Goal: Task Accomplishment & Management: Complete application form

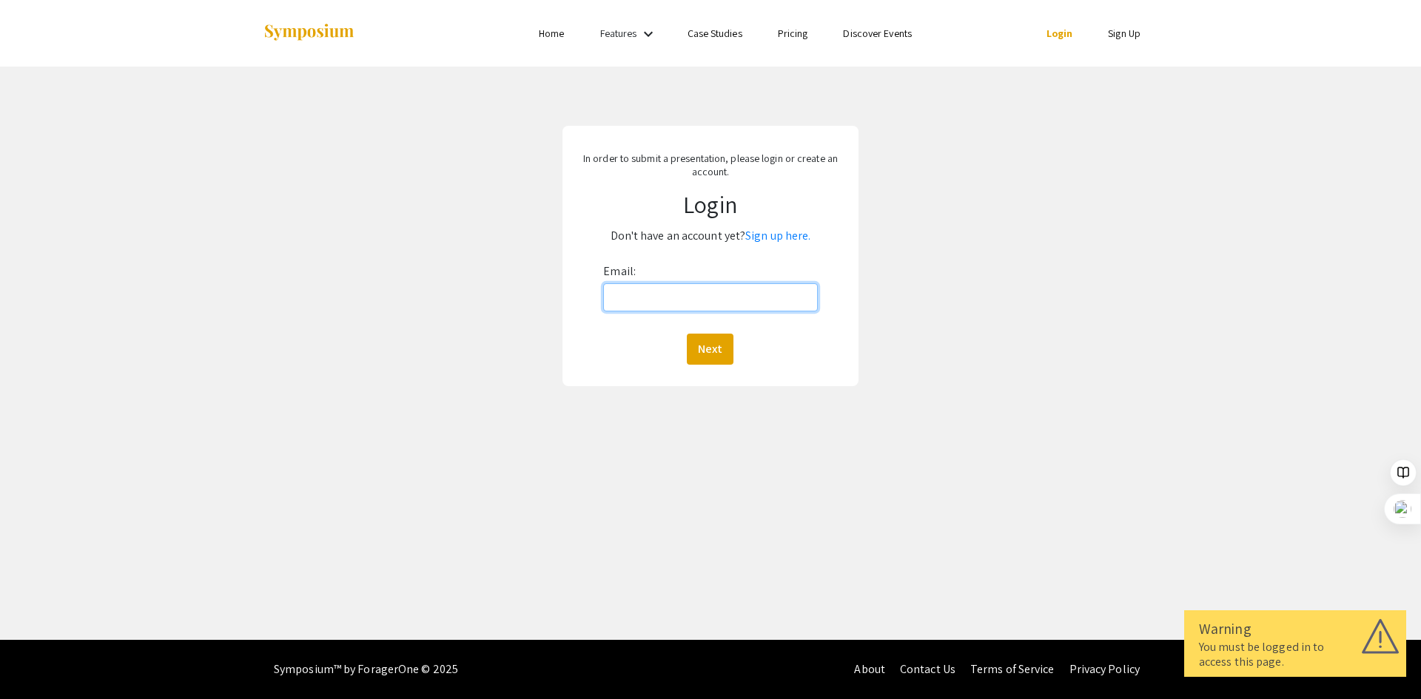
click at [670, 299] on input "Email:" at bounding box center [710, 297] width 214 height 28
type input "[EMAIL_ADDRESS][DOMAIN_NAME]"
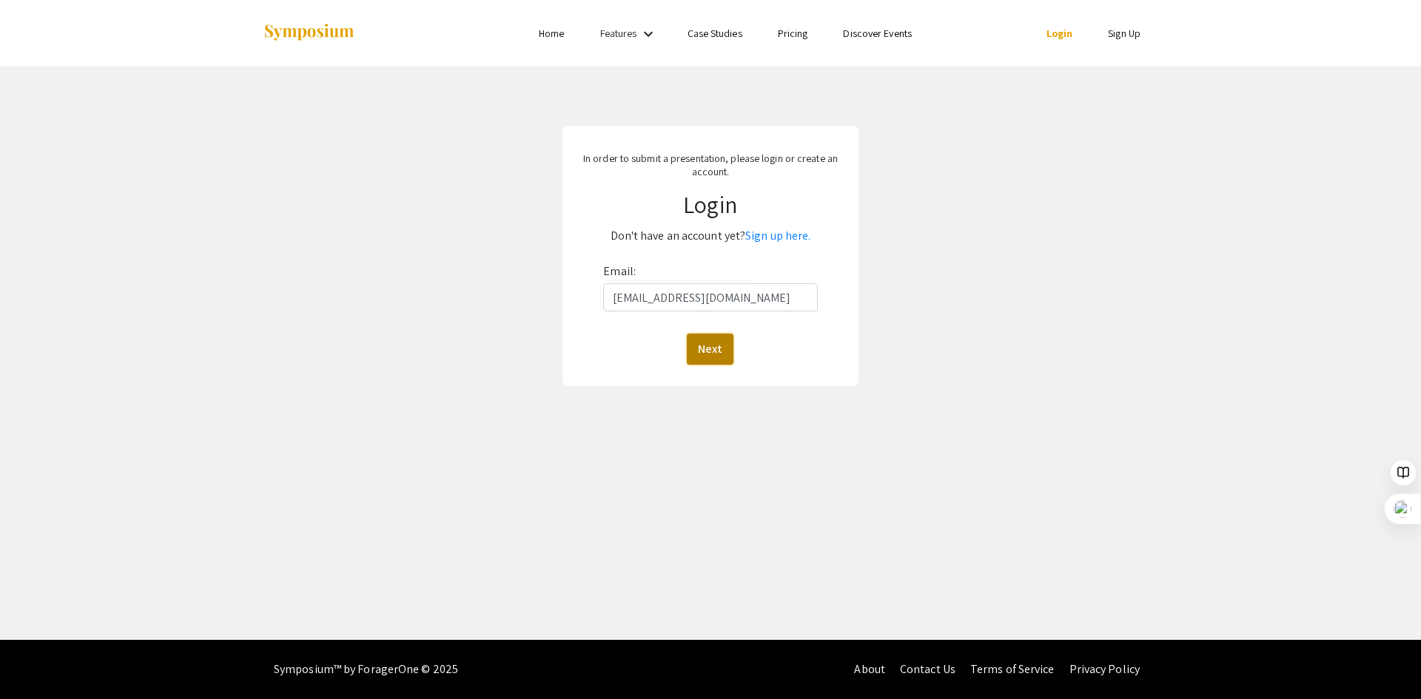
click at [713, 350] on button "Next" at bounding box center [710, 349] width 47 height 31
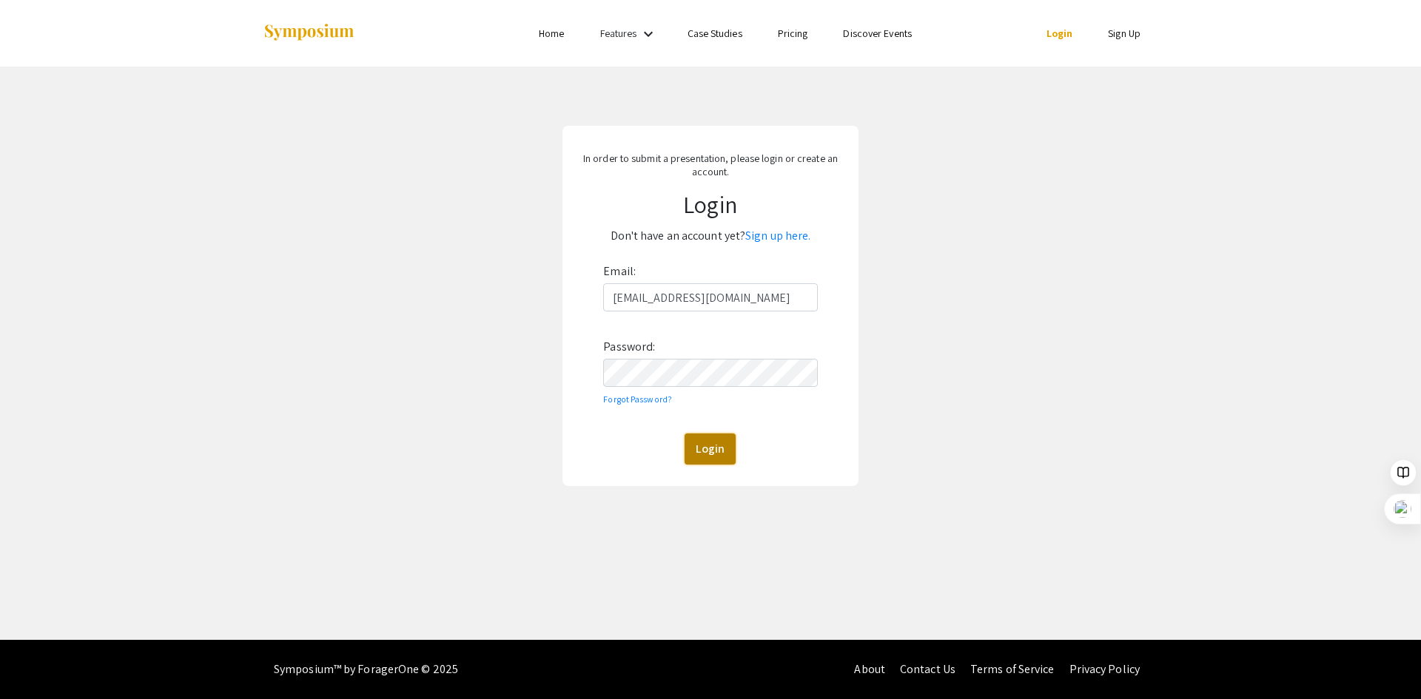
click at [706, 442] on button "Login" at bounding box center [710, 449] width 51 height 31
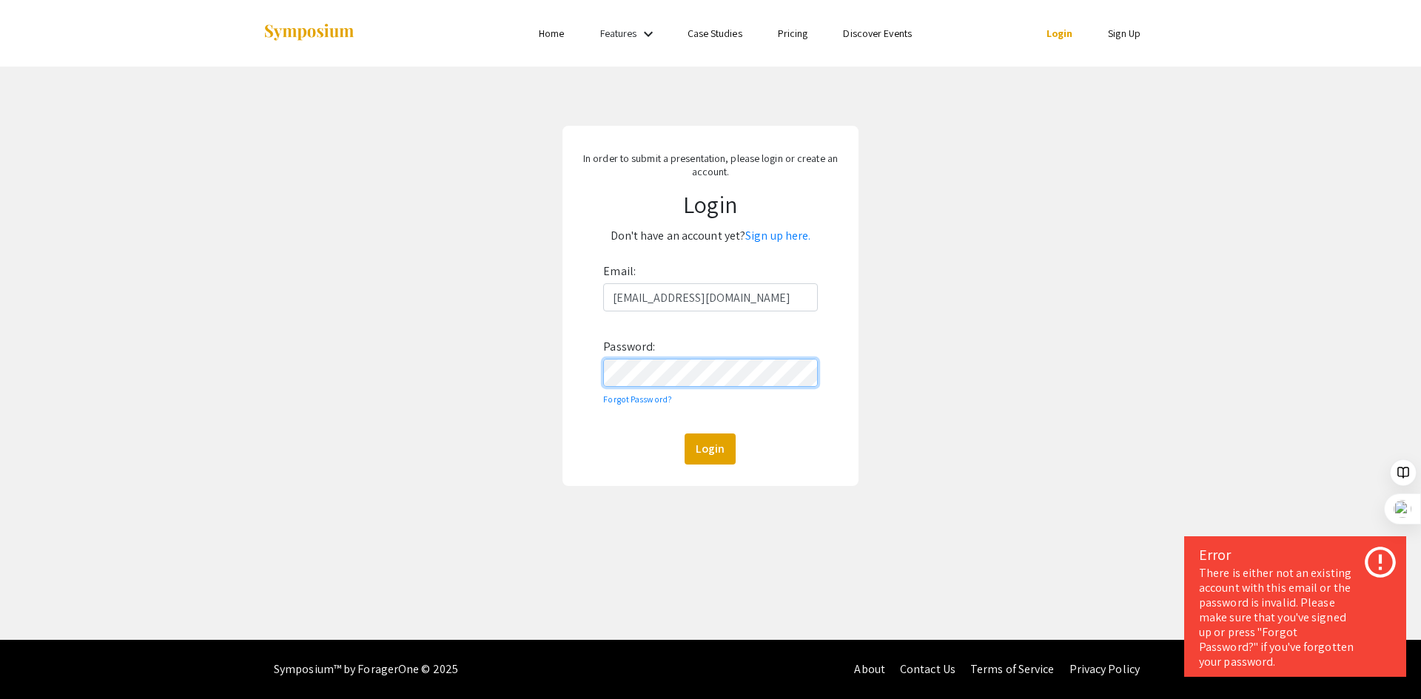
click at [570, 374] on div "In order to submit a presentation, please login or create an account. Login Don…" at bounding box center [710, 306] width 296 height 360
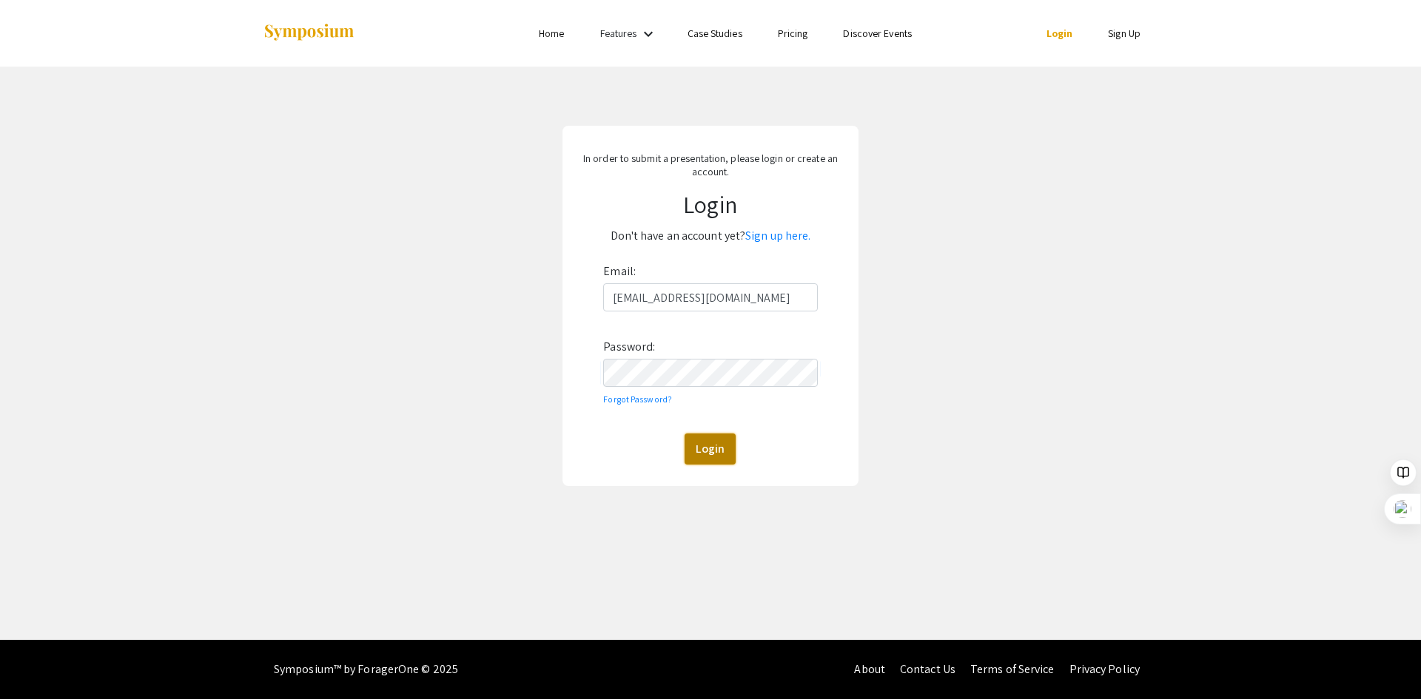
click at [692, 456] on button "Login" at bounding box center [710, 449] width 51 height 31
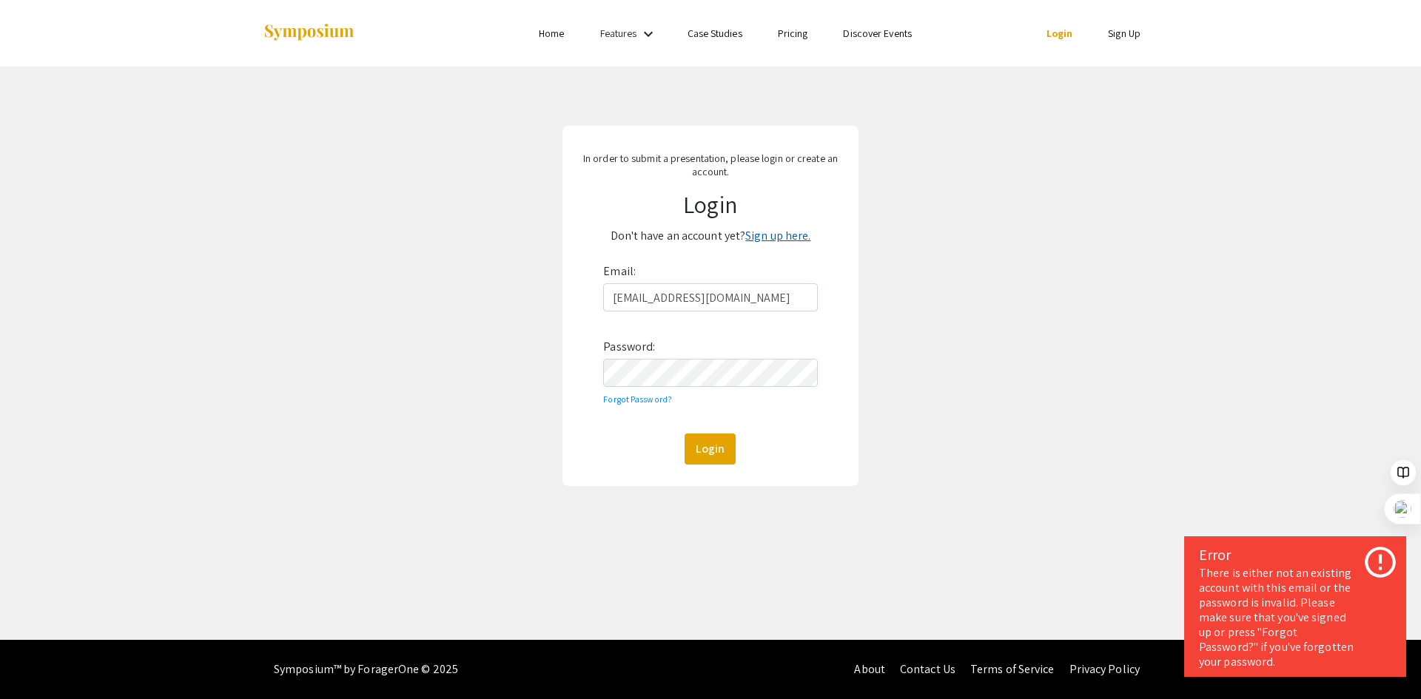
click at [791, 238] on link "Sign up here." at bounding box center [777, 236] width 65 height 16
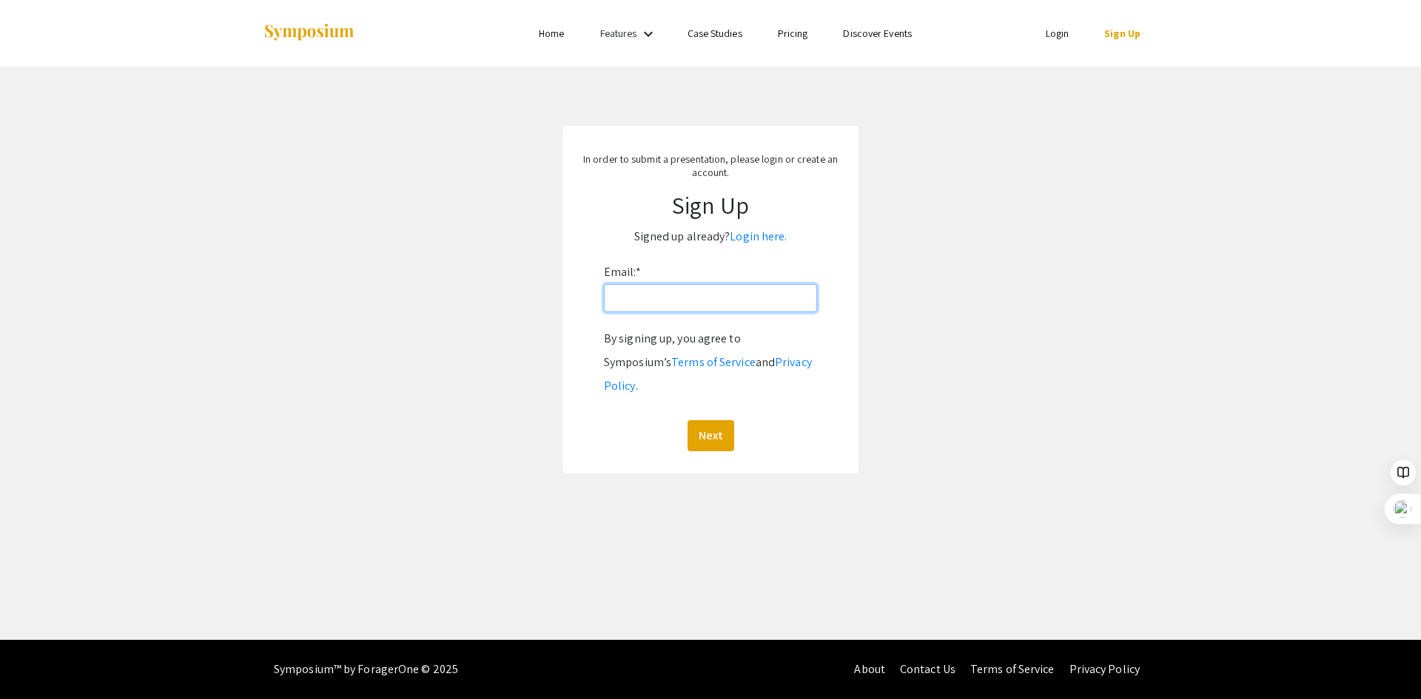
click at [682, 301] on input "Email: *" at bounding box center [710, 298] width 213 height 28
type input "[EMAIL_ADDRESS][DOMAIN_NAME]"
click at [712, 420] on button "Next" at bounding box center [711, 435] width 47 height 31
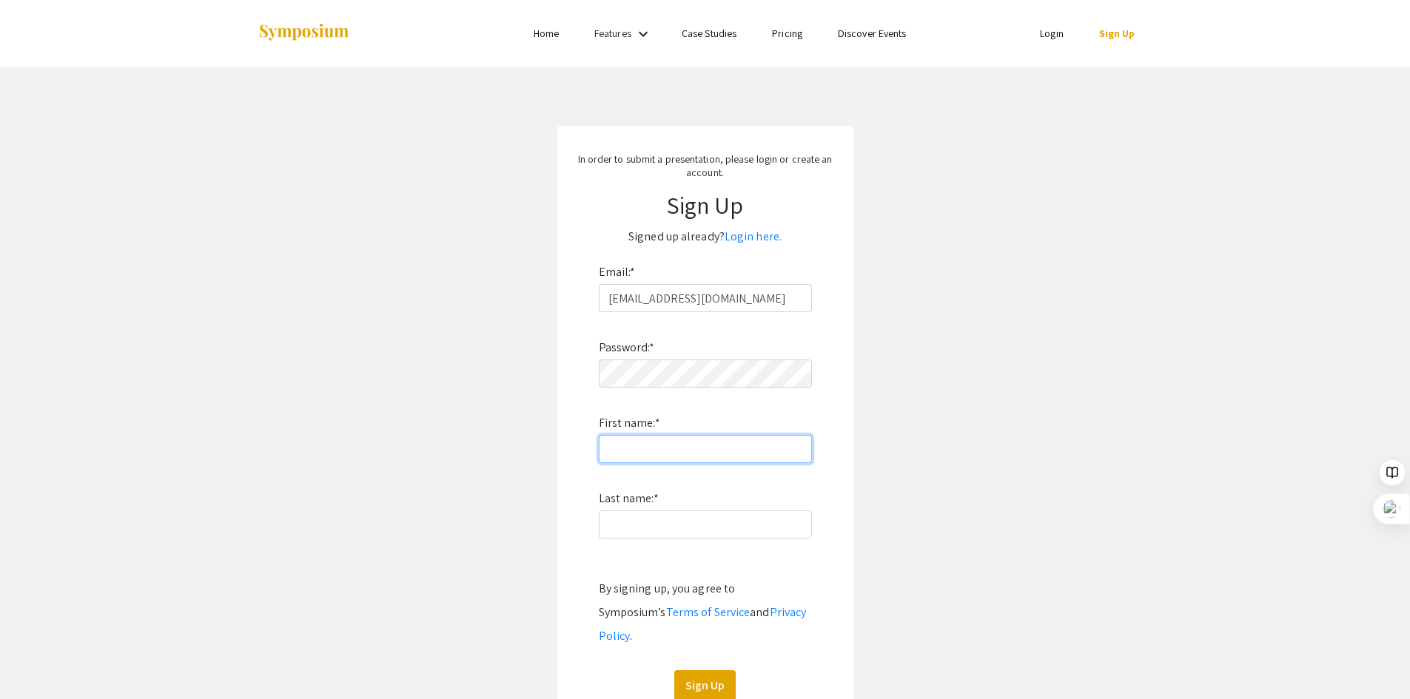
click at [670, 451] on input "First name: *" at bounding box center [705, 449] width 213 height 28
type input "Rahatul"
click at [638, 520] on input "Last name: *" at bounding box center [705, 525] width 213 height 28
type input "[DEMOGRAPHIC_DATA]"
click at [859, 538] on app-signup "In order to submit a presentation, please login or create an account. Sign Up S…" at bounding box center [705, 425] width 1410 height 598
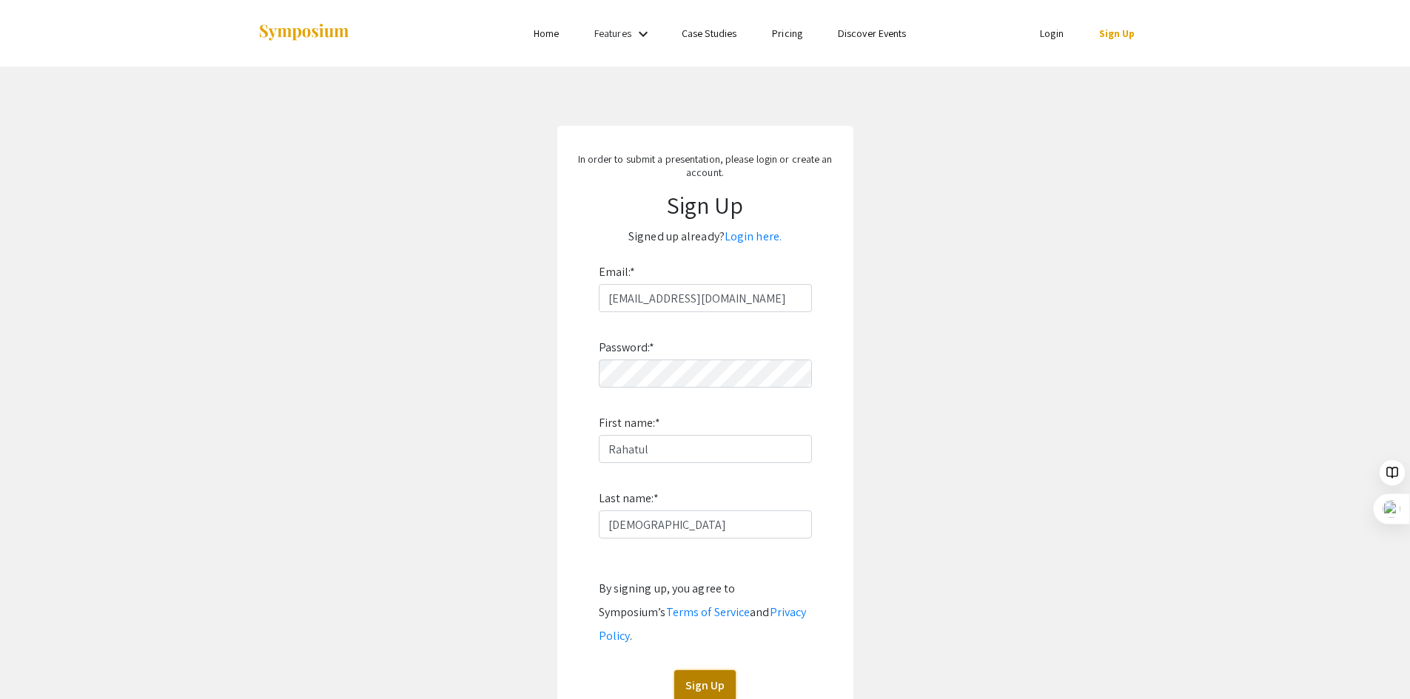
click at [713, 670] on button "Sign Up" at bounding box center [704, 685] width 61 height 31
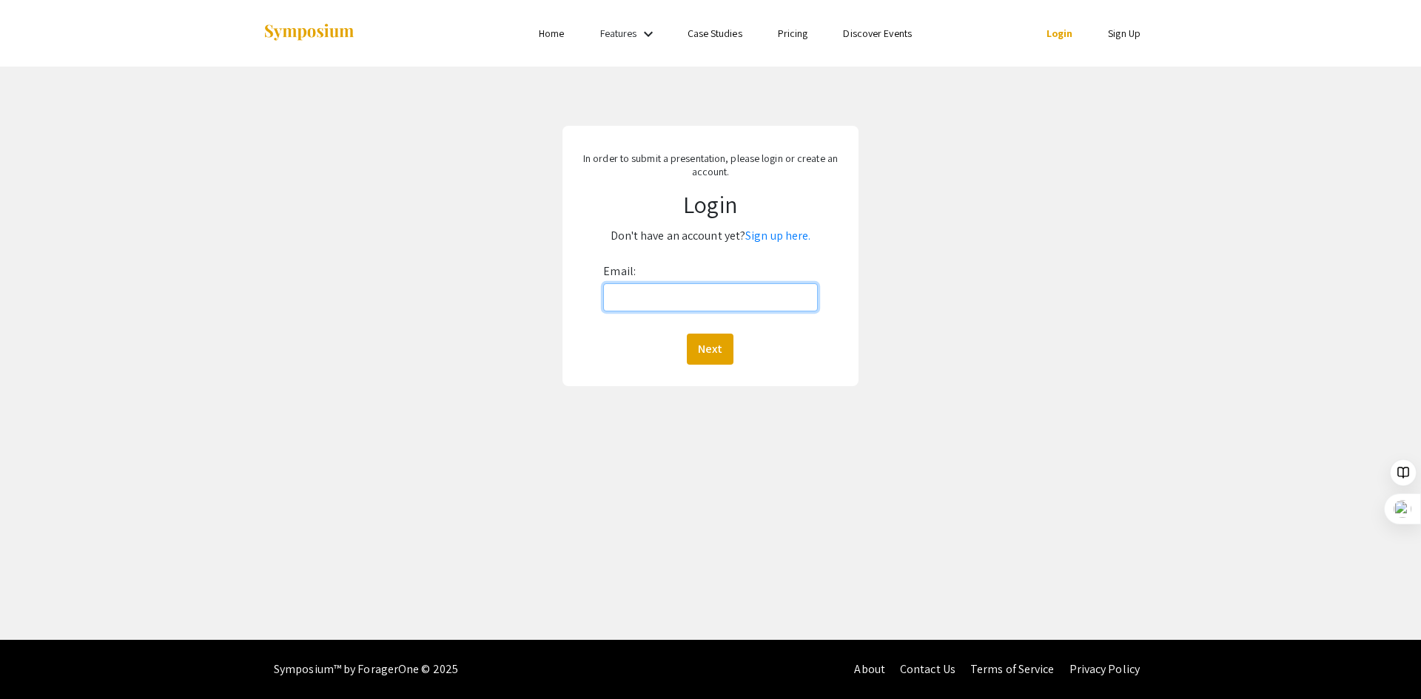
click at [643, 294] on input "Email:" at bounding box center [710, 297] width 214 height 28
type input "[EMAIL_ADDRESS][DOMAIN_NAME]"
click at [707, 348] on button "Next" at bounding box center [710, 349] width 47 height 31
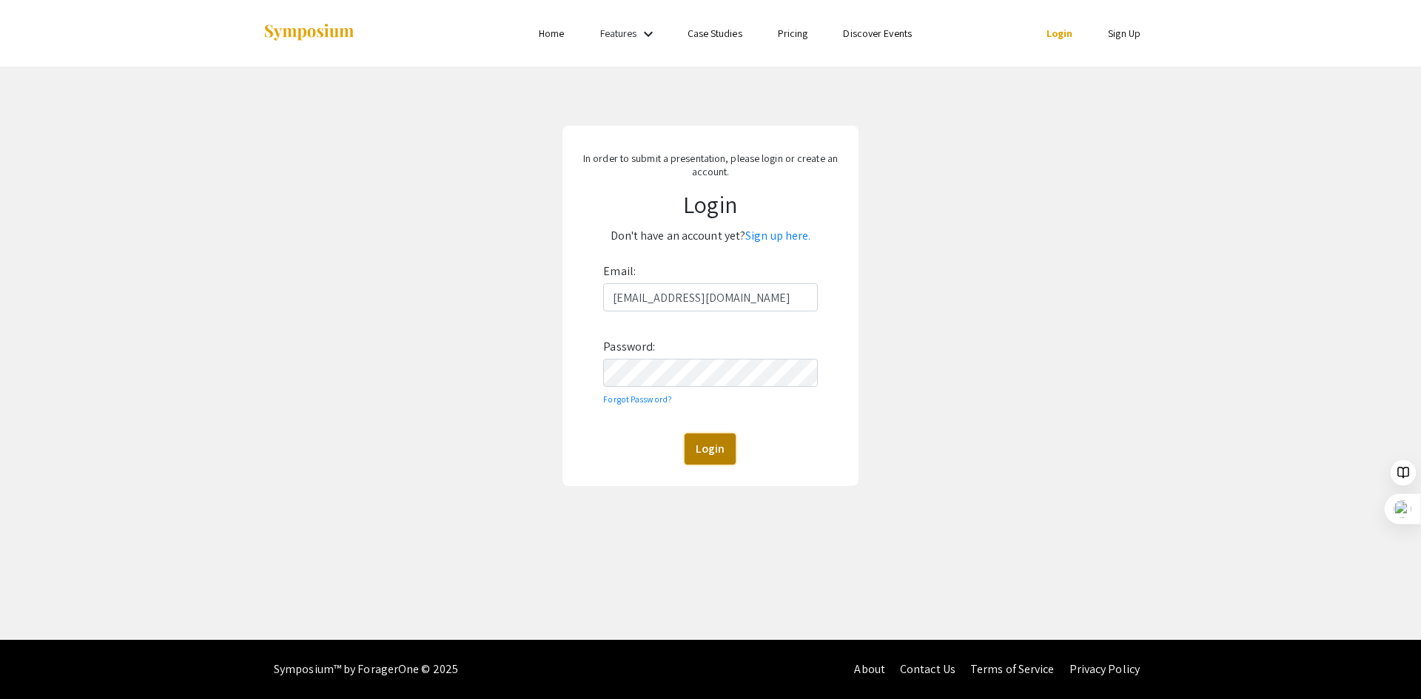
click at [702, 445] on button "Login" at bounding box center [710, 449] width 51 height 31
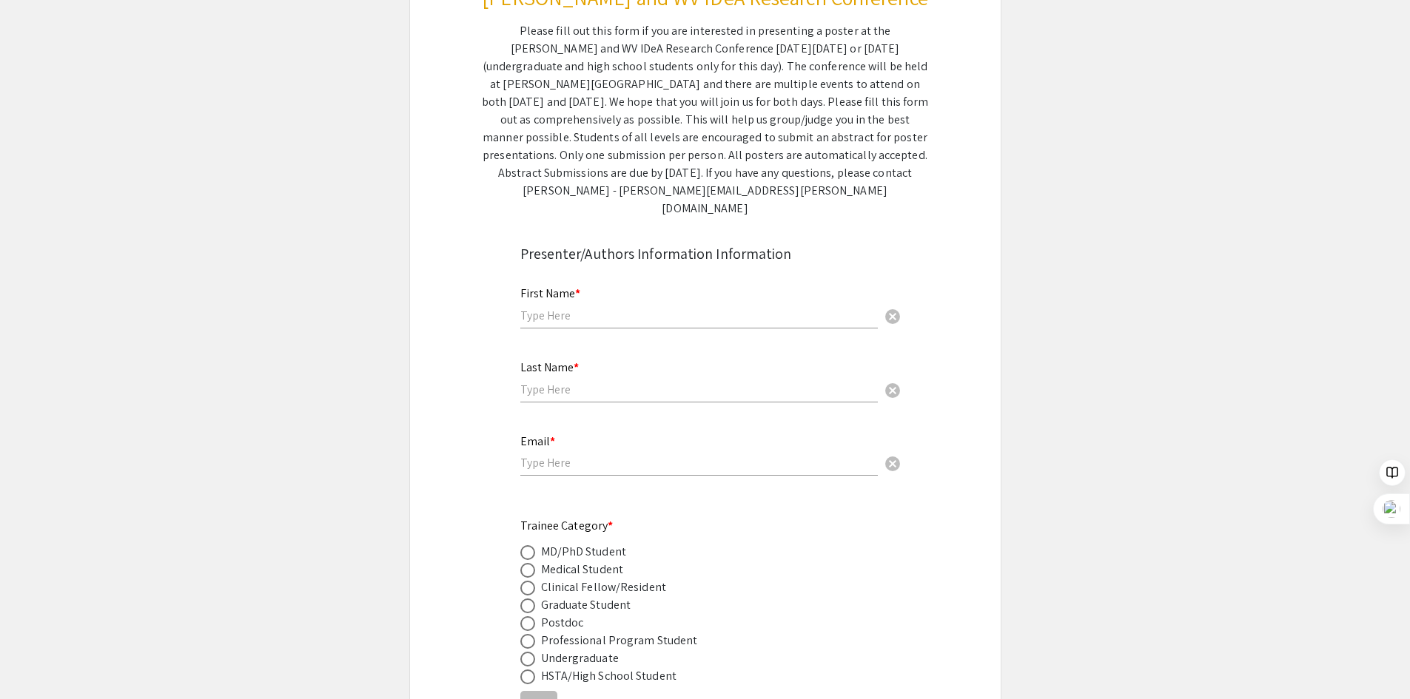
scroll to position [222, 0]
click at [605, 307] on input "text" at bounding box center [698, 315] width 357 height 16
type input "Rahatul"
type input "[DEMOGRAPHIC_DATA]"
type input "[EMAIL_ADDRESS][DOMAIN_NAME]"
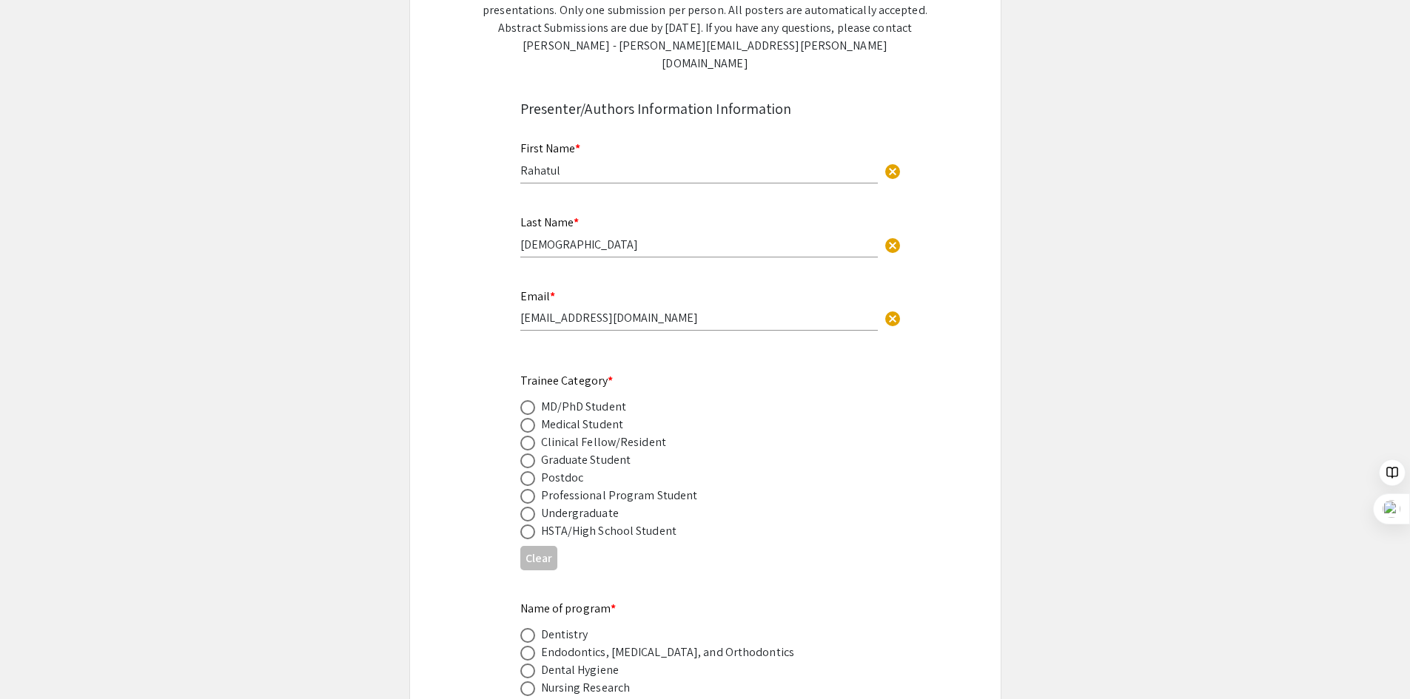
scroll to position [370, 0]
click at [528, 397] on span at bounding box center [527, 404] width 15 height 15
click at [528, 397] on input "radio" at bounding box center [527, 404] width 15 height 15
radio input "true"
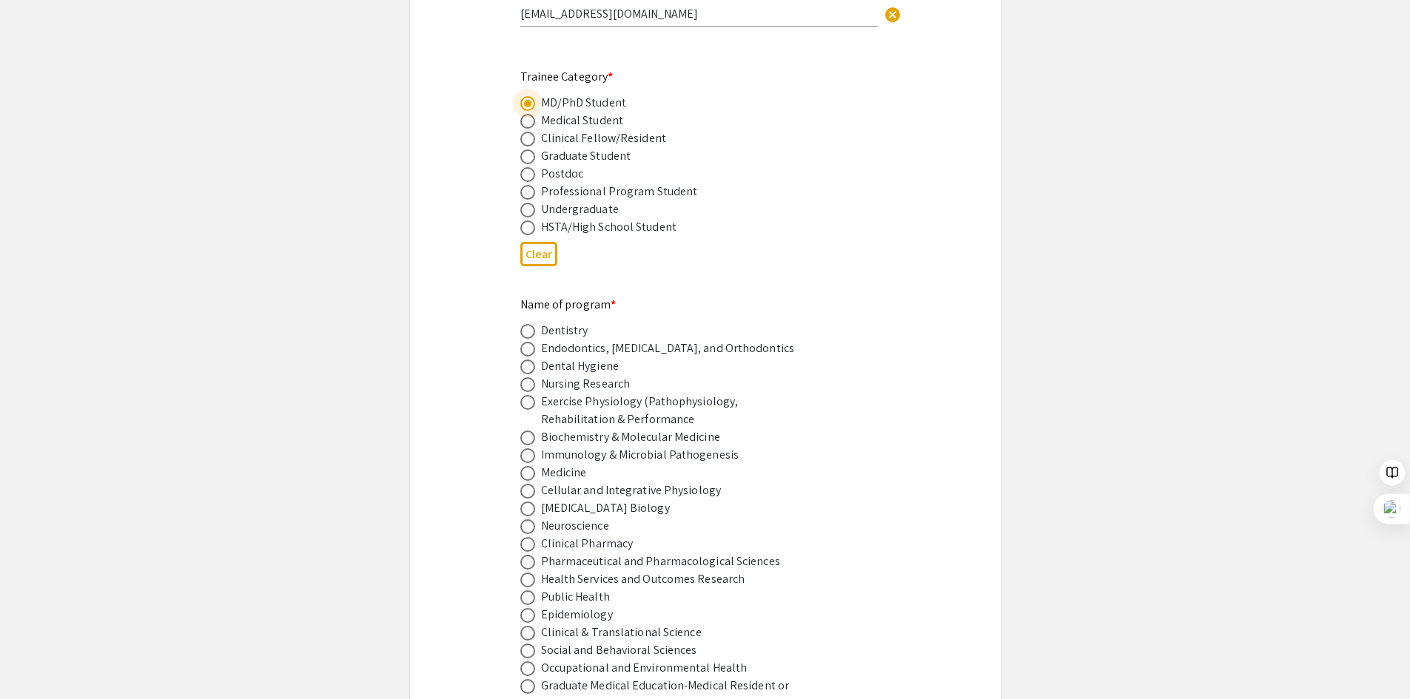
scroll to position [740, 0]
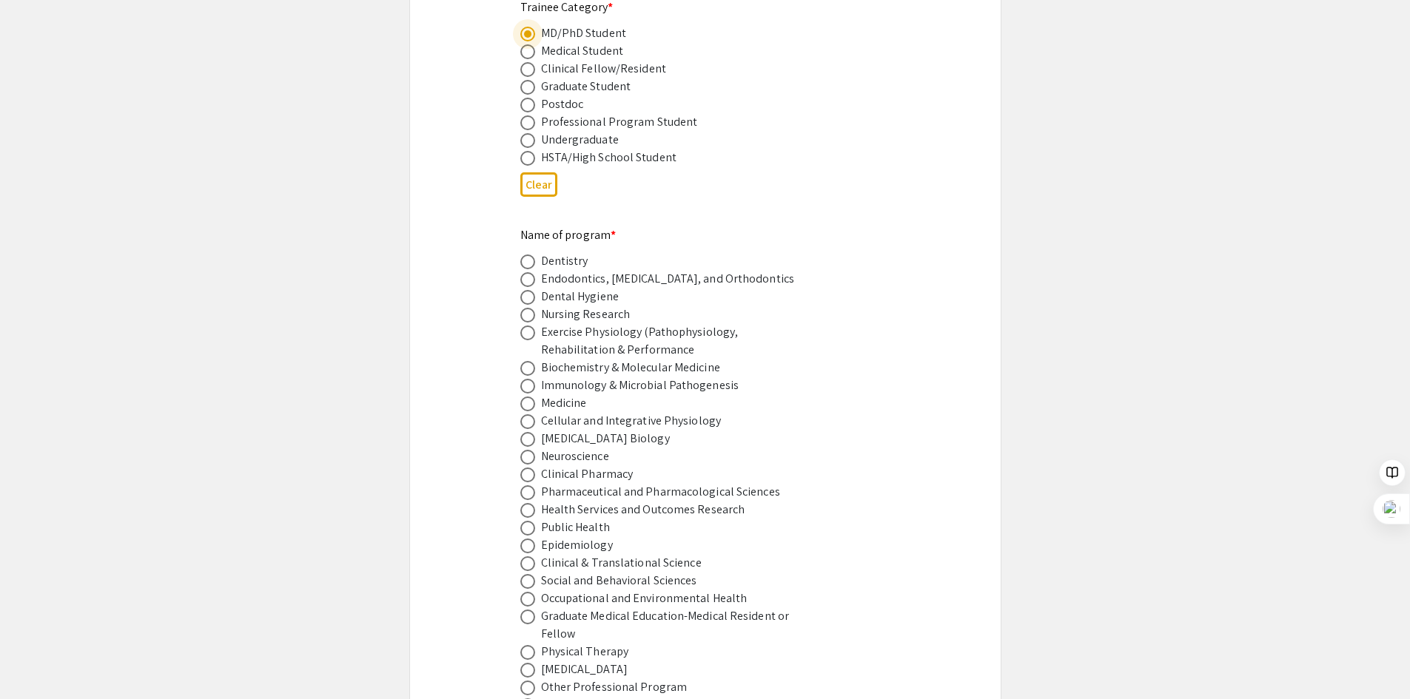
click at [521, 326] on span at bounding box center [527, 333] width 15 height 15
click at [521, 326] on input "radio" at bounding box center [527, 333] width 15 height 15
radio input "true"
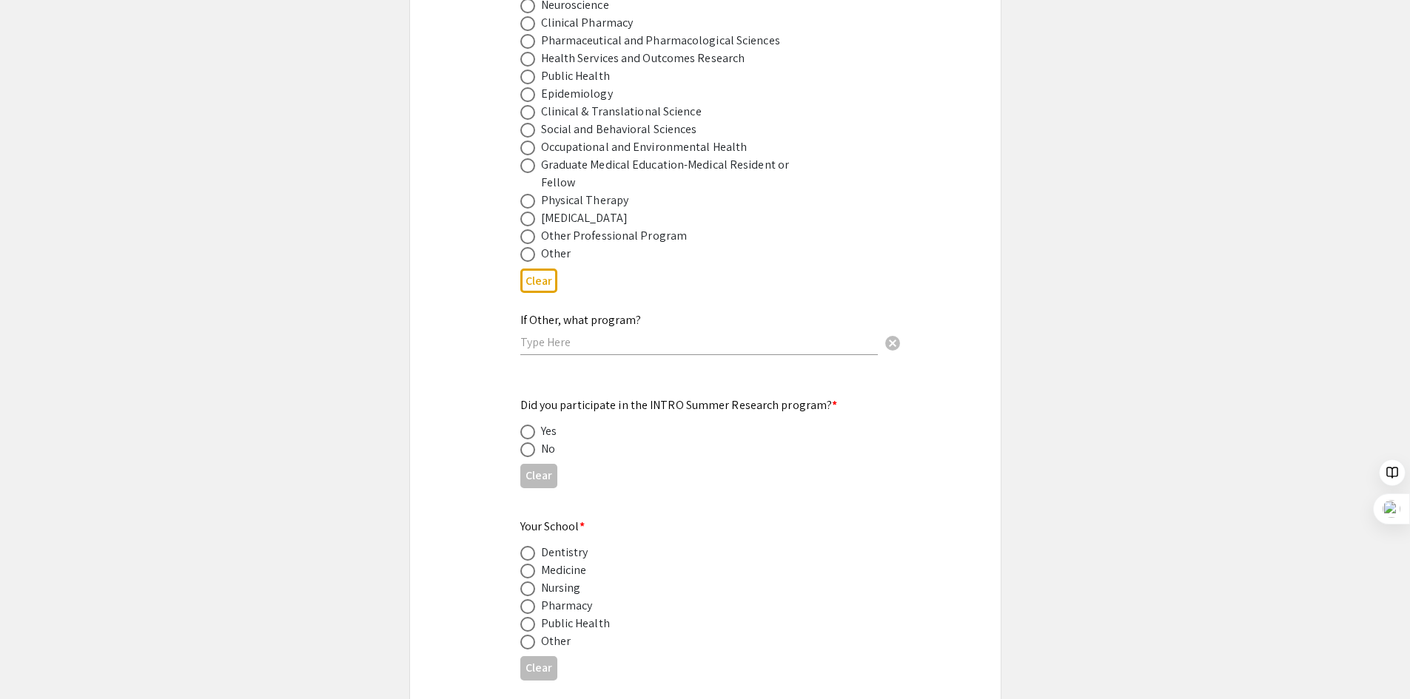
scroll to position [1258, 0]
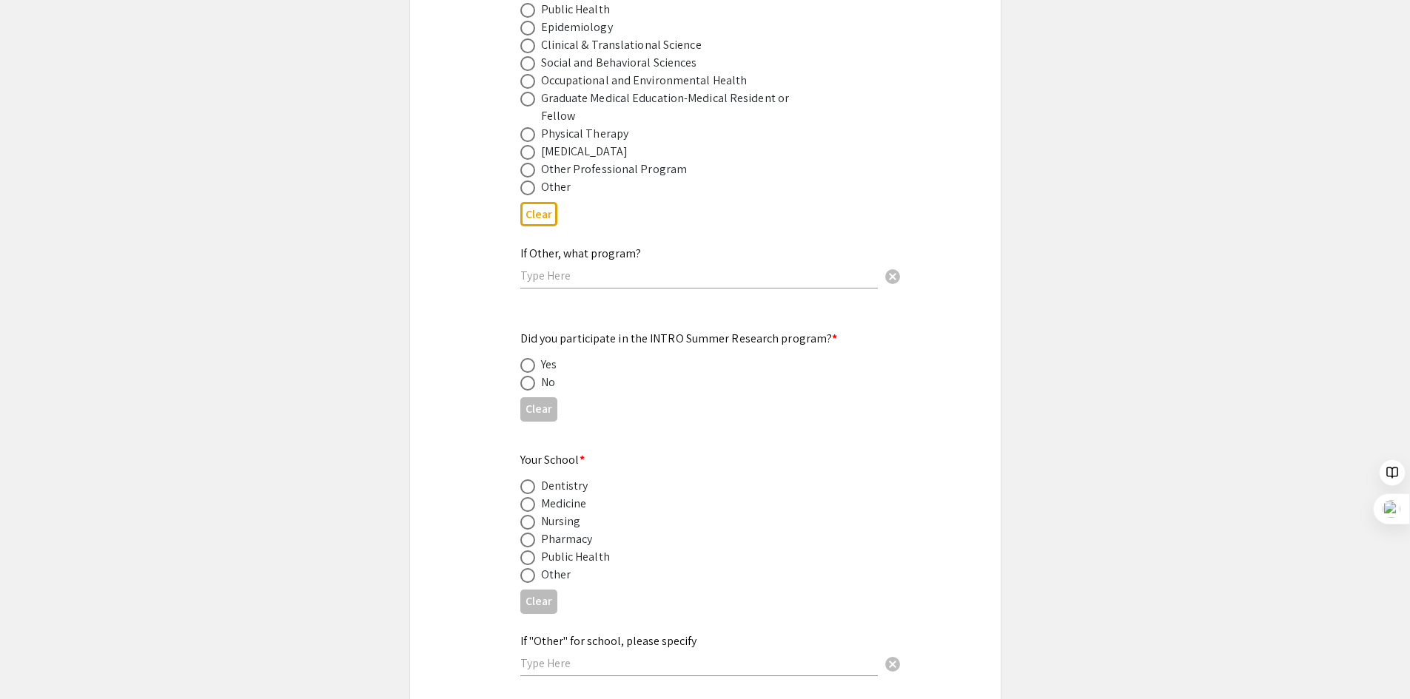
click at [528, 376] on span at bounding box center [527, 383] width 15 height 15
click at [528, 376] on input "radio" at bounding box center [527, 383] width 15 height 15
radio input "true"
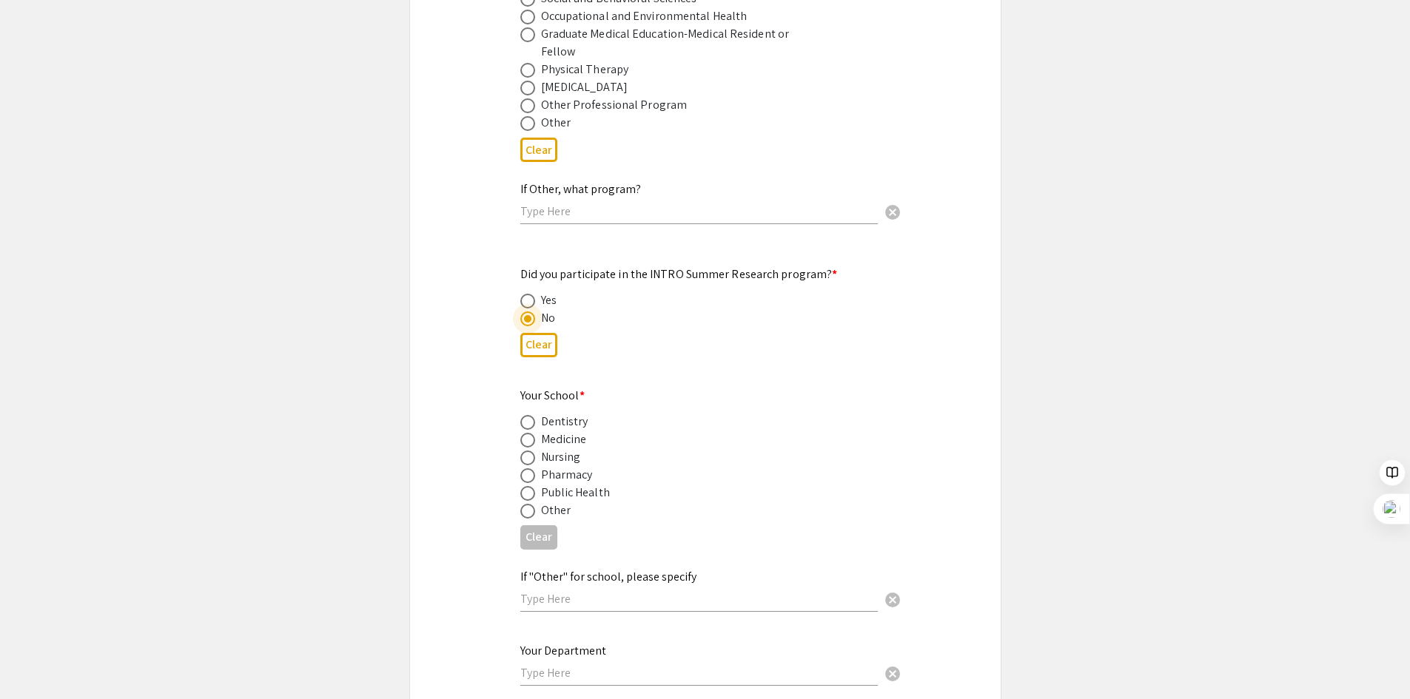
scroll to position [1406, 0]
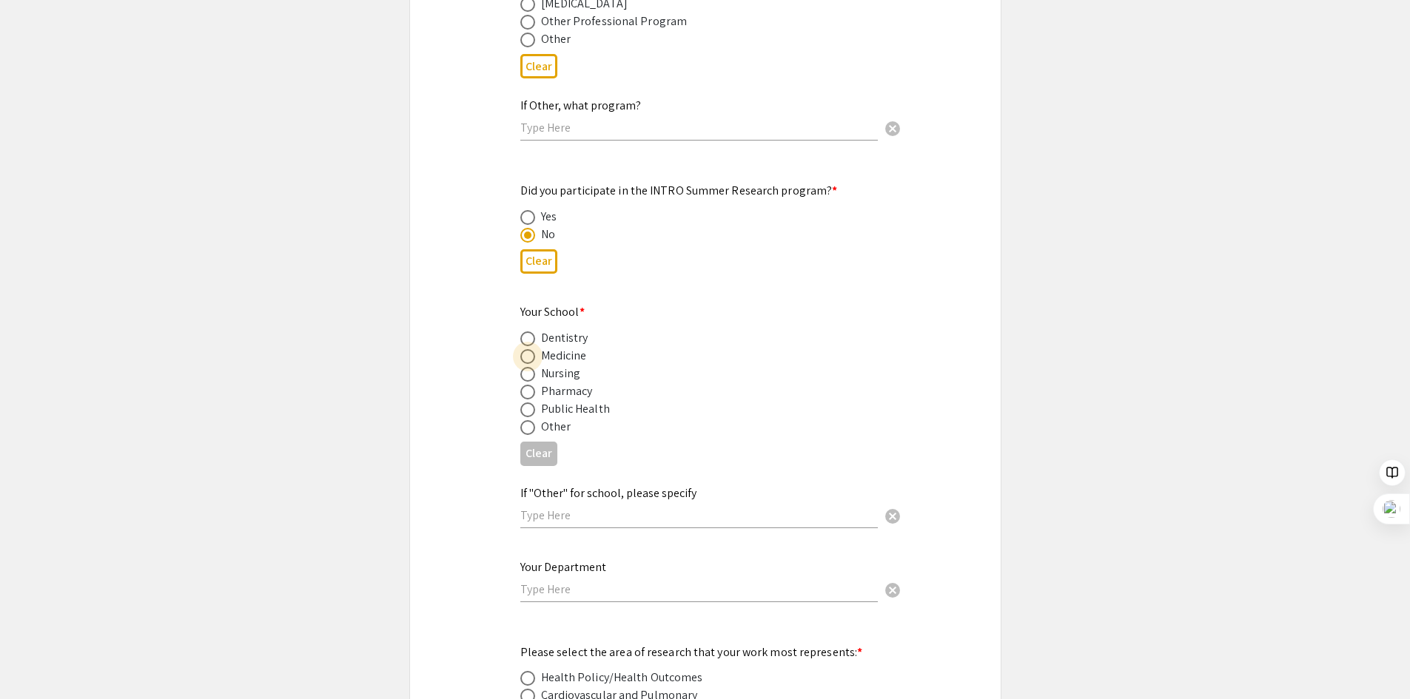
click at [531, 349] on span at bounding box center [527, 356] width 15 height 15
click at [531, 349] on input "radio" at bounding box center [527, 356] width 15 height 15
radio input "true"
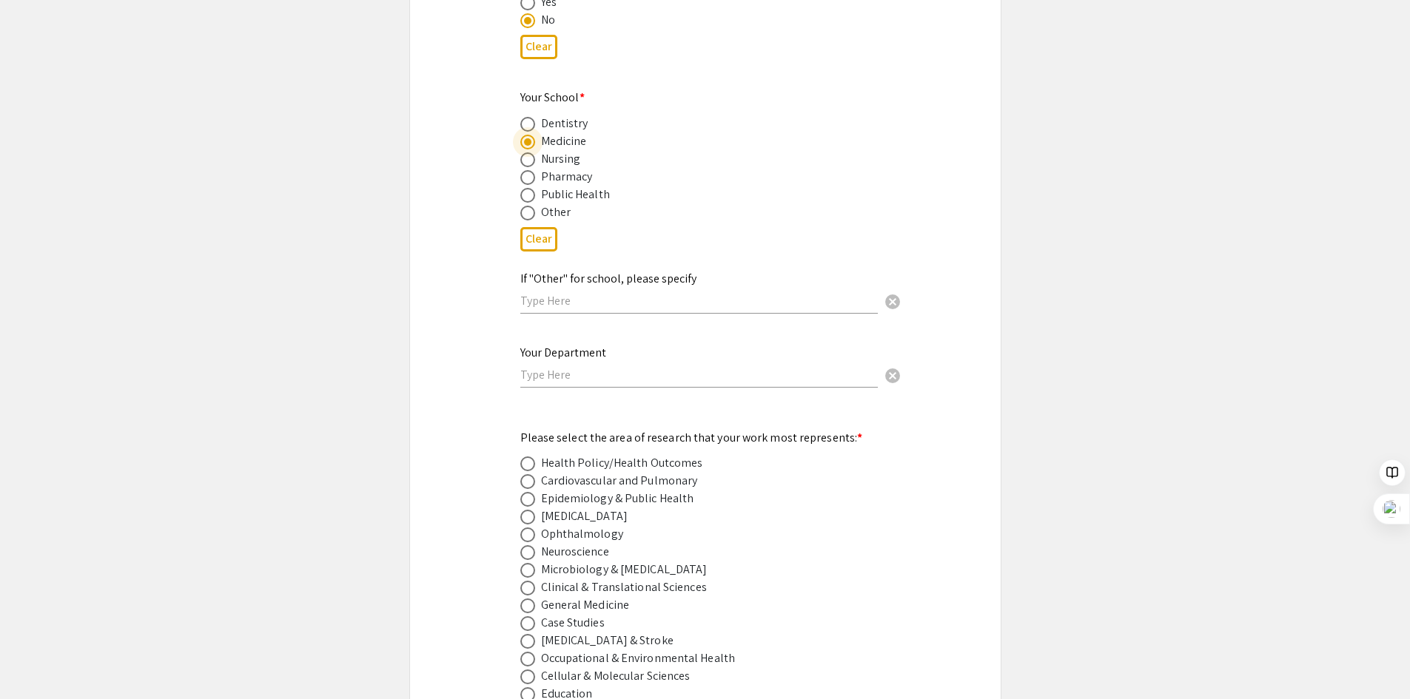
scroll to position [1702, 0]
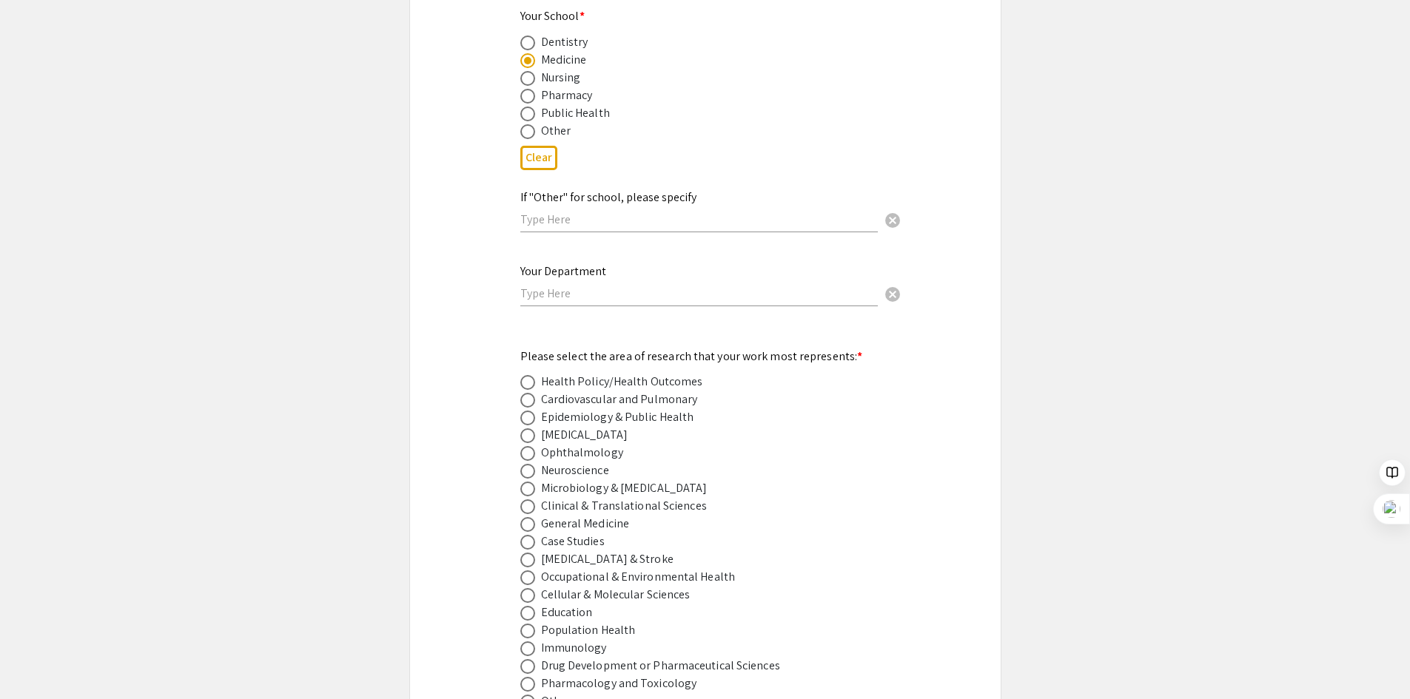
click at [594, 285] on div "Your Department cancel" at bounding box center [698, 278] width 357 height 56
click at [594, 286] on input "text" at bounding box center [698, 294] width 357 height 16
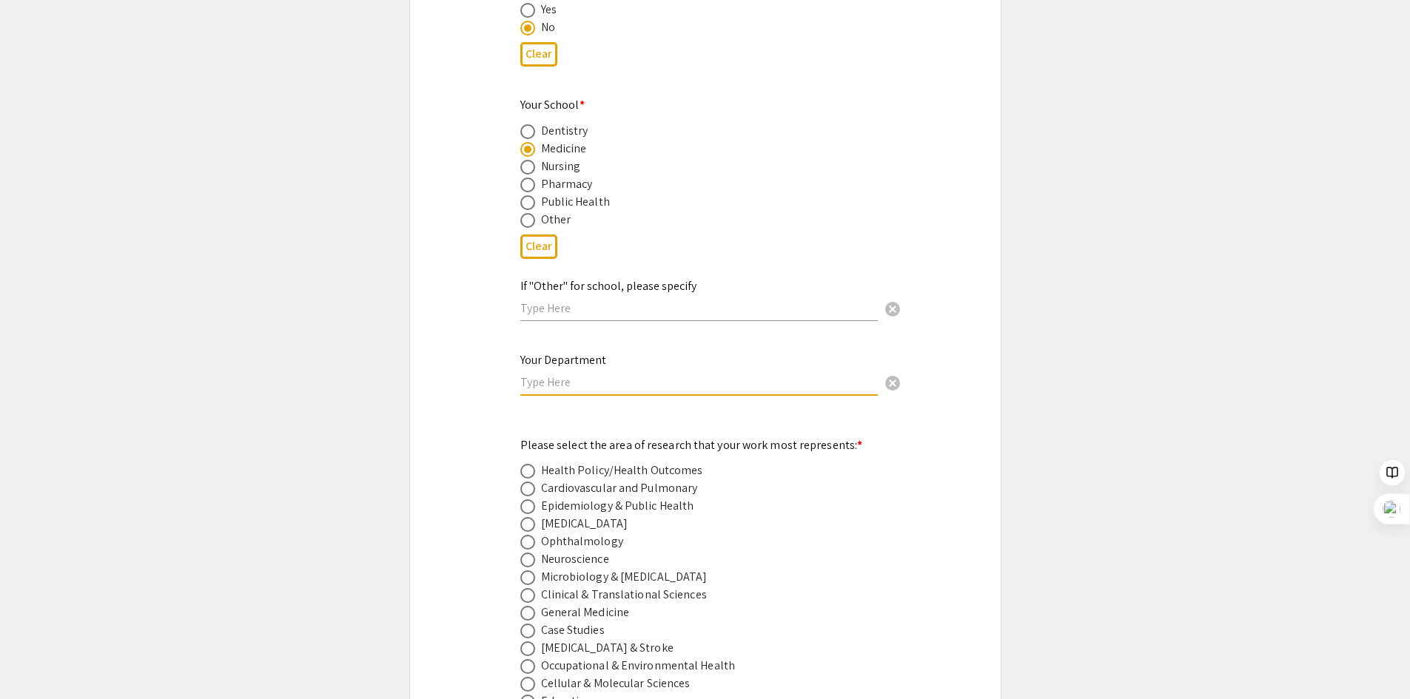
scroll to position [1776, 0]
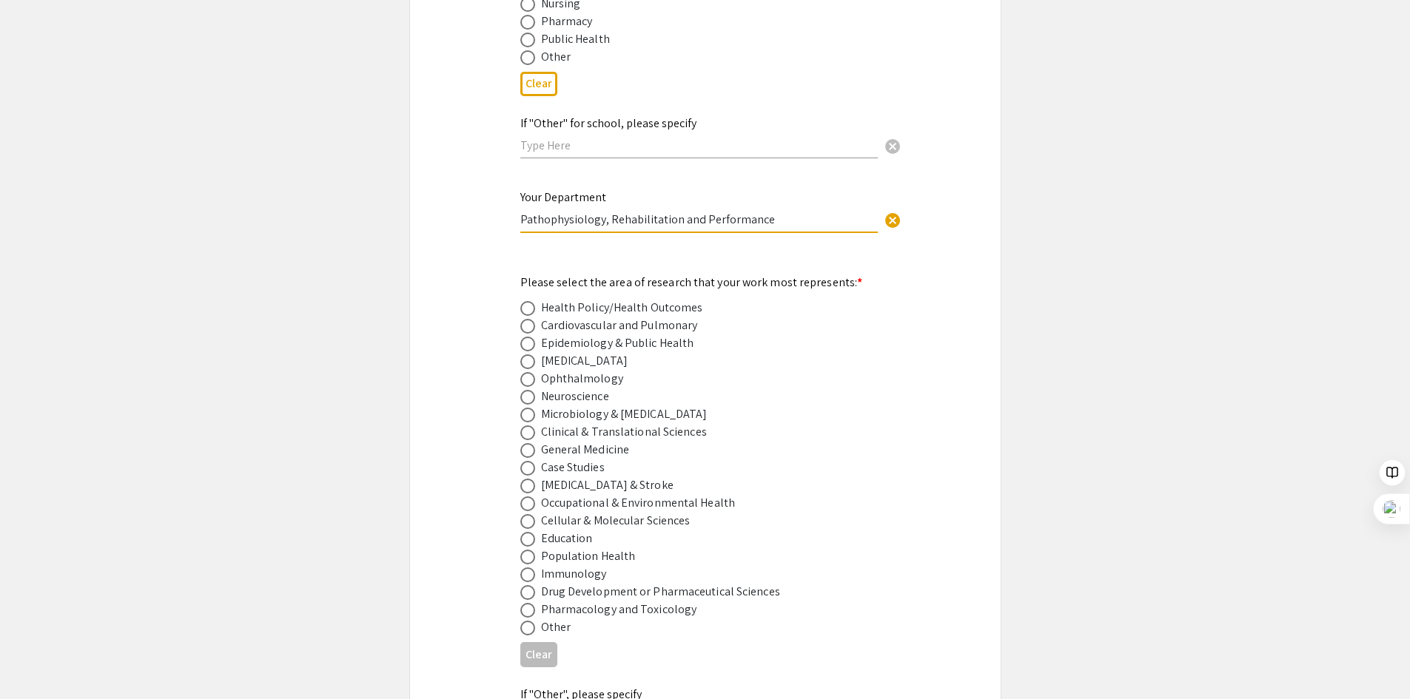
type input "Pathophysiology, Rehabilitation and Performance"
click at [918, 403] on div "Symposium Presentation Submission Van Liere and WV IDeA Research Conference Ple…" at bounding box center [705, 352] width 592 height 4083
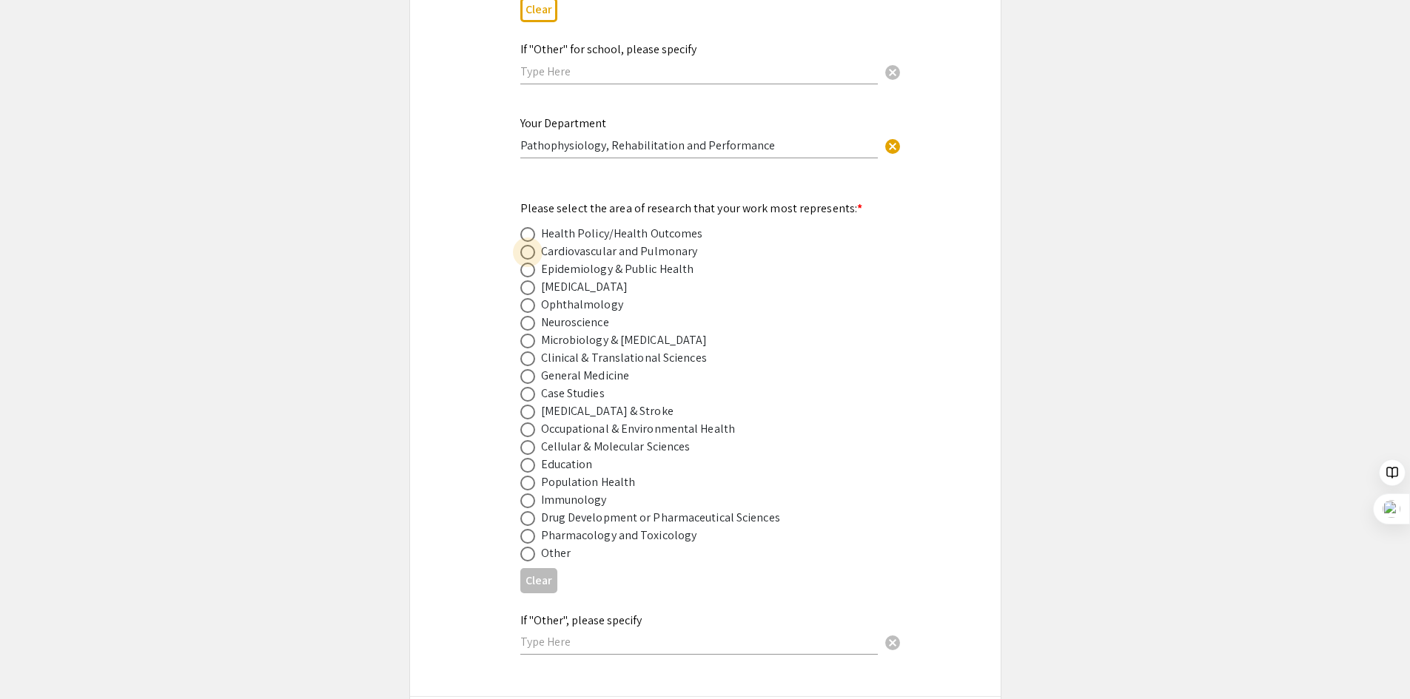
click at [528, 245] on span at bounding box center [527, 252] width 15 height 15
click at [528, 245] on input "radio" at bounding box center [527, 252] width 15 height 15
radio input "true"
click at [533, 423] on span at bounding box center [527, 430] width 15 height 15
click at [533, 423] on input "radio" at bounding box center [527, 430] width 15 height 15
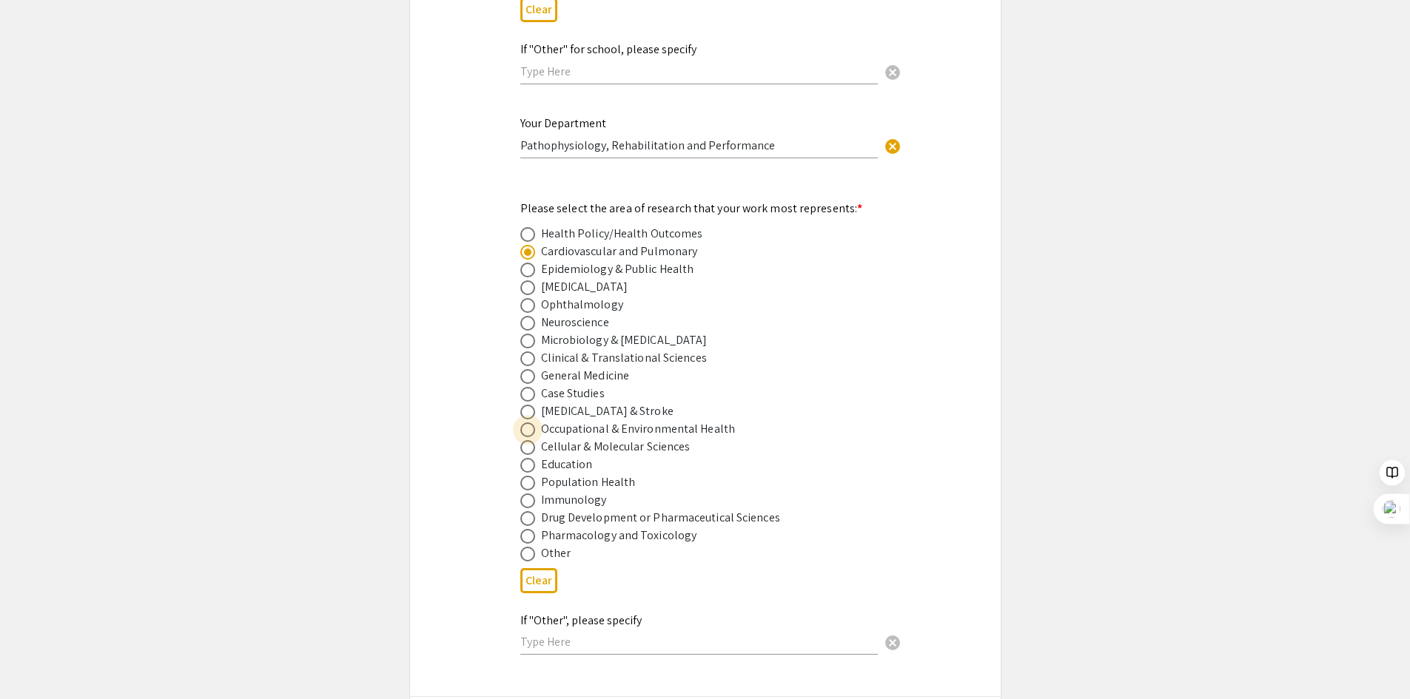
radio input "true"
click at [531, 245] on span at bounding box center [527, 252] width 15 height 15
click at [531, 245] on input "radio" at bounding box center [527, 252] width 15 height 15
radio input "true"
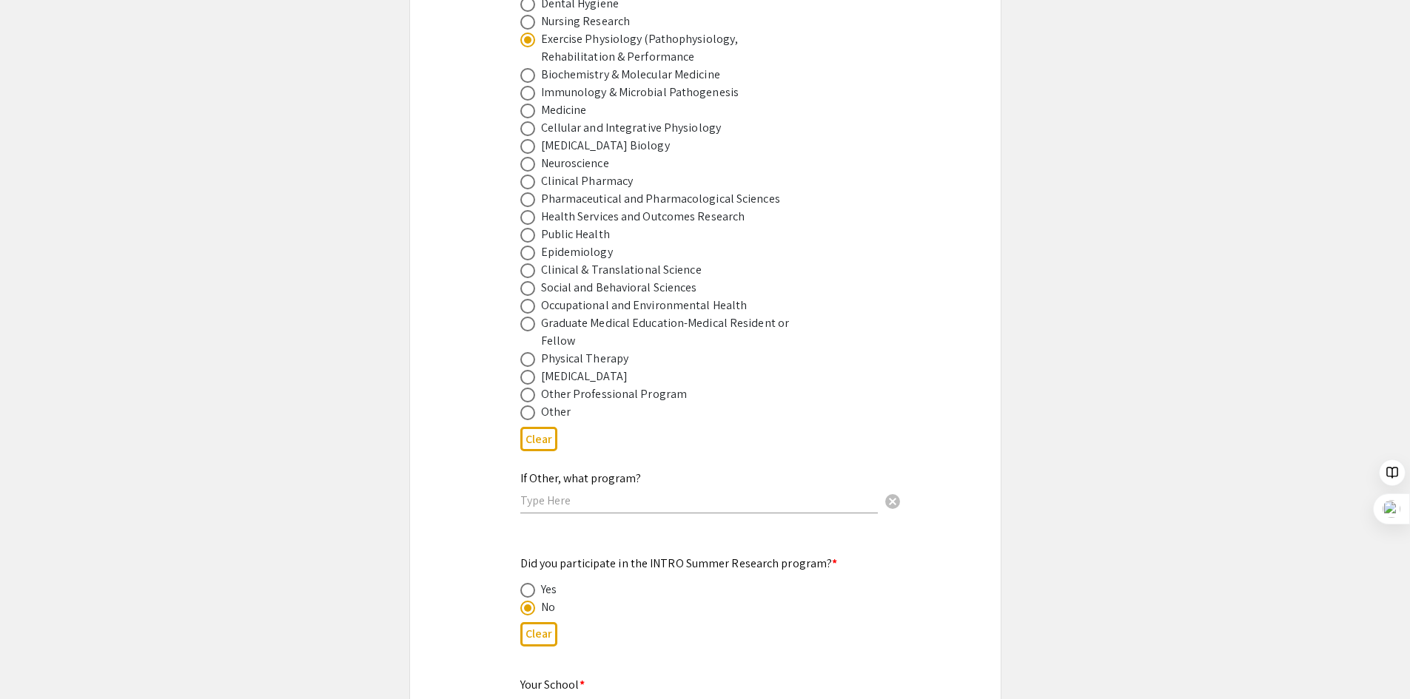
scroll to position [1107, 0]
